Goal: Navigation & Orientation: Go to known website

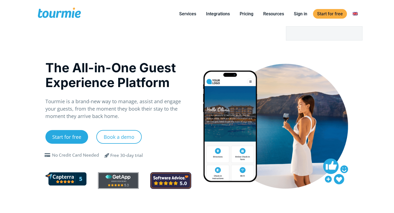
click at [356, 15] on link "Switch to" at bounding box center [355, 13] width 13 height 7
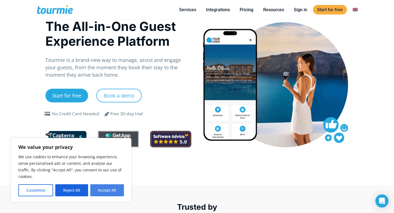
scroll to position [281, 0]
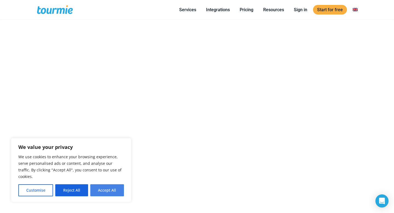
click at [103, 193] on button "Accept All" at bounding box center [107, 190] width 34 height 12
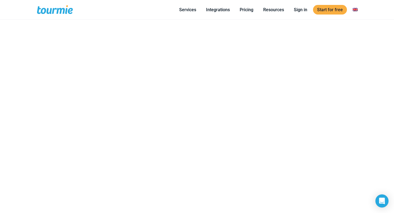
checkbox input "true"
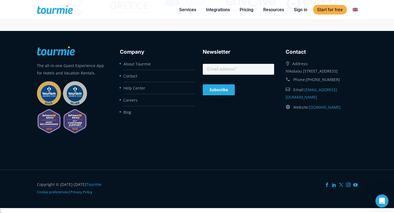
scroll to position [2226, 0]
